Goal: Transaction & Acquisition: Purchase product/service

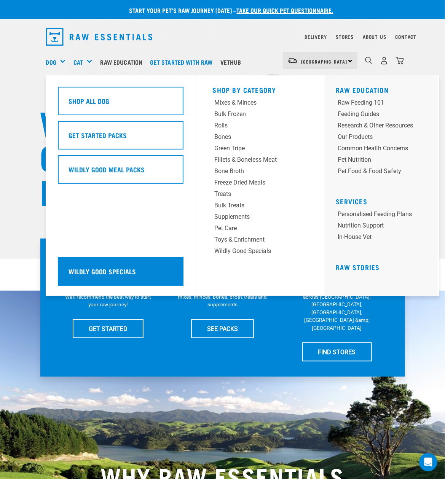
click at [109, 279] on div "Wildly Good Specials" at bounding box center [121, 271] width 126 height 29
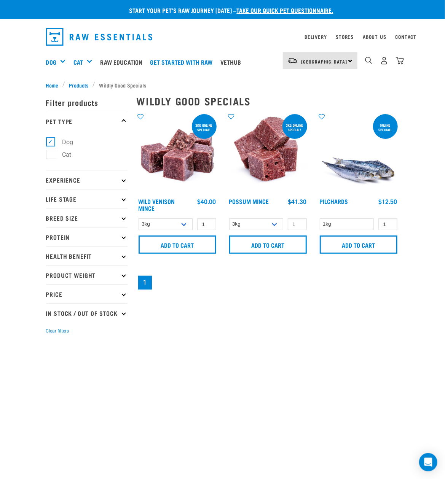
click at [53, 153] on label "Cat" at bounding box center [62, 155] width 24 height 10
click at [51, 153] on input "Cat" at bounding box center [48, 153] width 5 height 5
checkbox input "true"
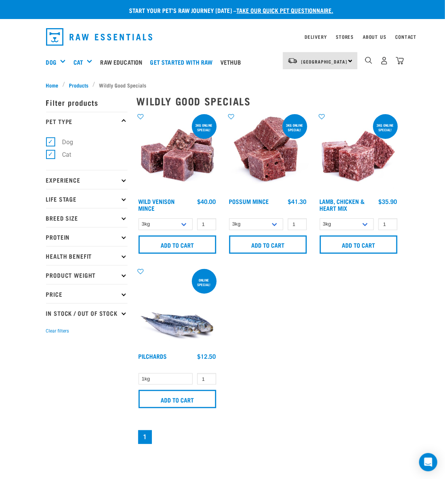
click at [364, 345] on div "3kg online special! Wild Venison Mince 1 0 100 0 100 1" at bounding box center [268, 279] width 272 height 342
